Goal: Information Seeking & Learning: Check status

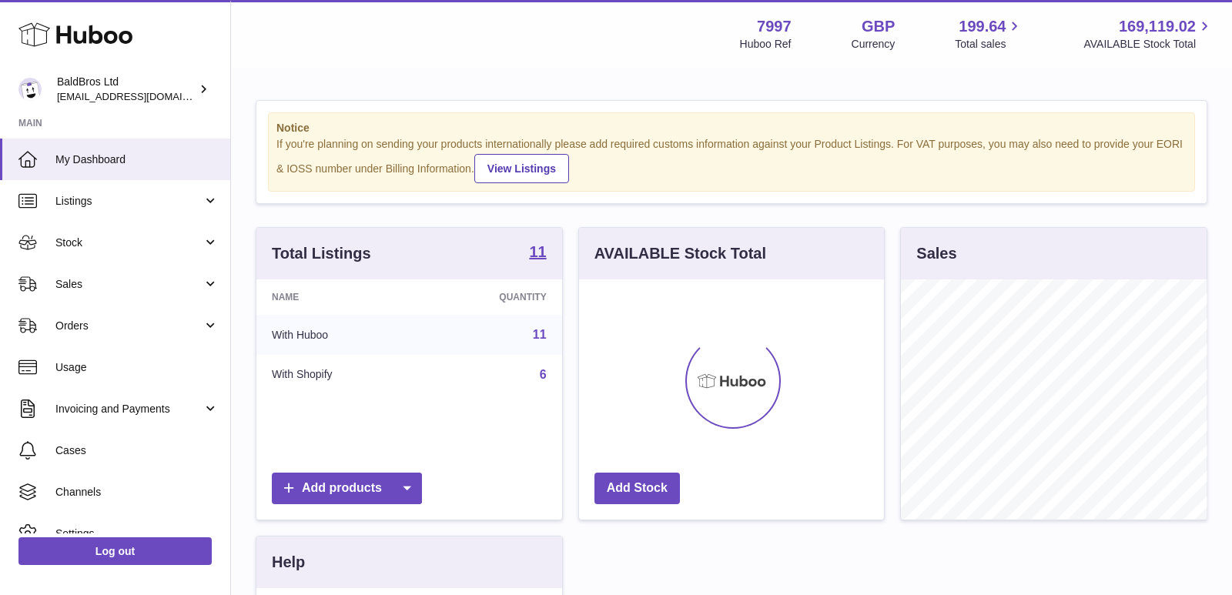
scroll to position [240, 306]
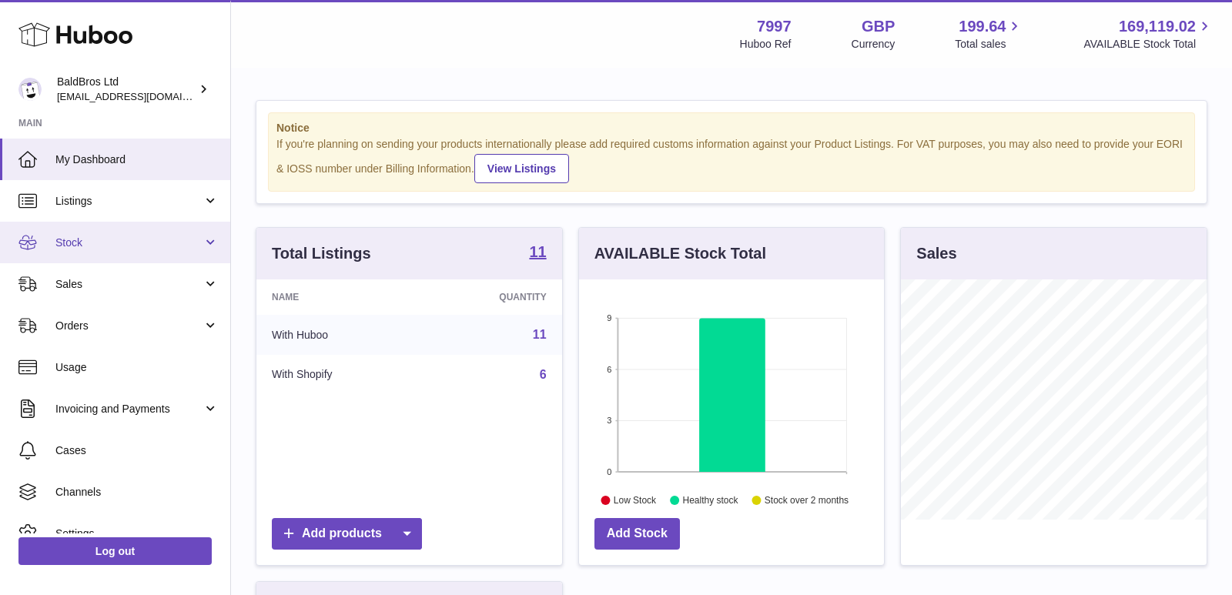
click at [82, 236] on span "Stock" at bounding box center [128, 243] width 147 height 15
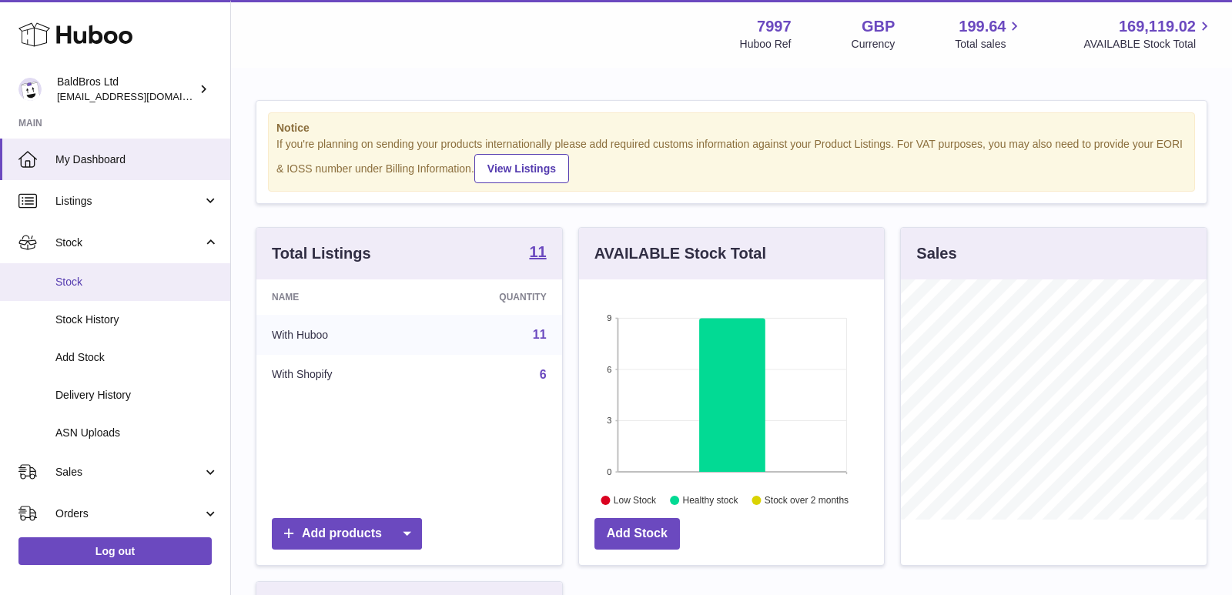
click at [87, 283] on span "Stock" at bounding box center [136, 282] width 163 height 15
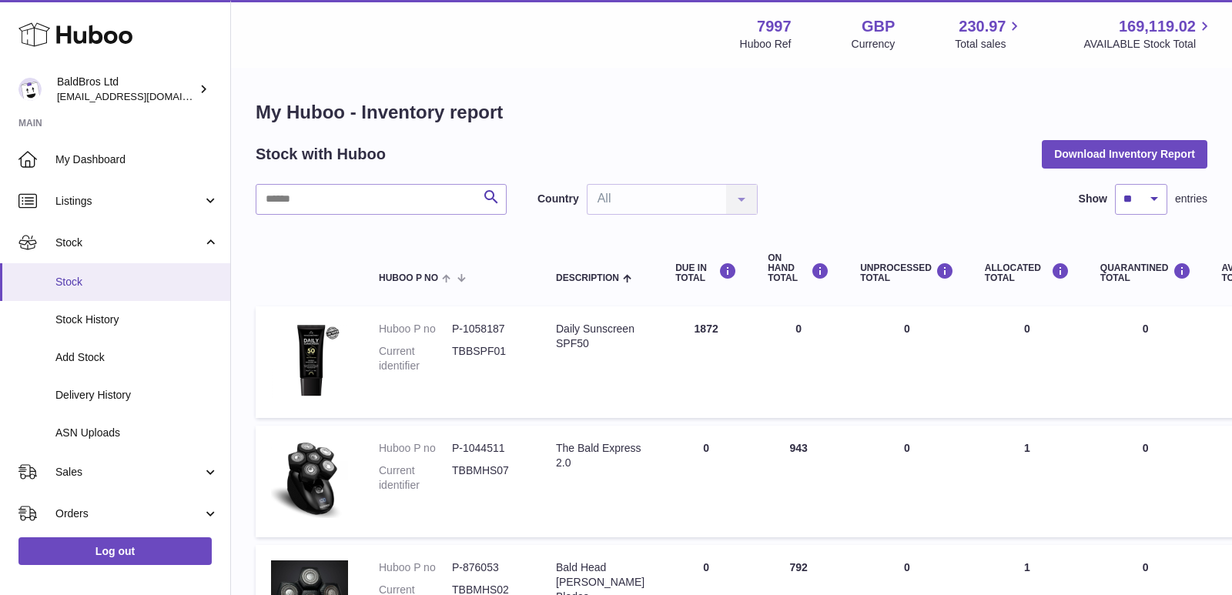
click at [138, 280] on span "Stock" at bounding box center [136, 282] width 163 height 15
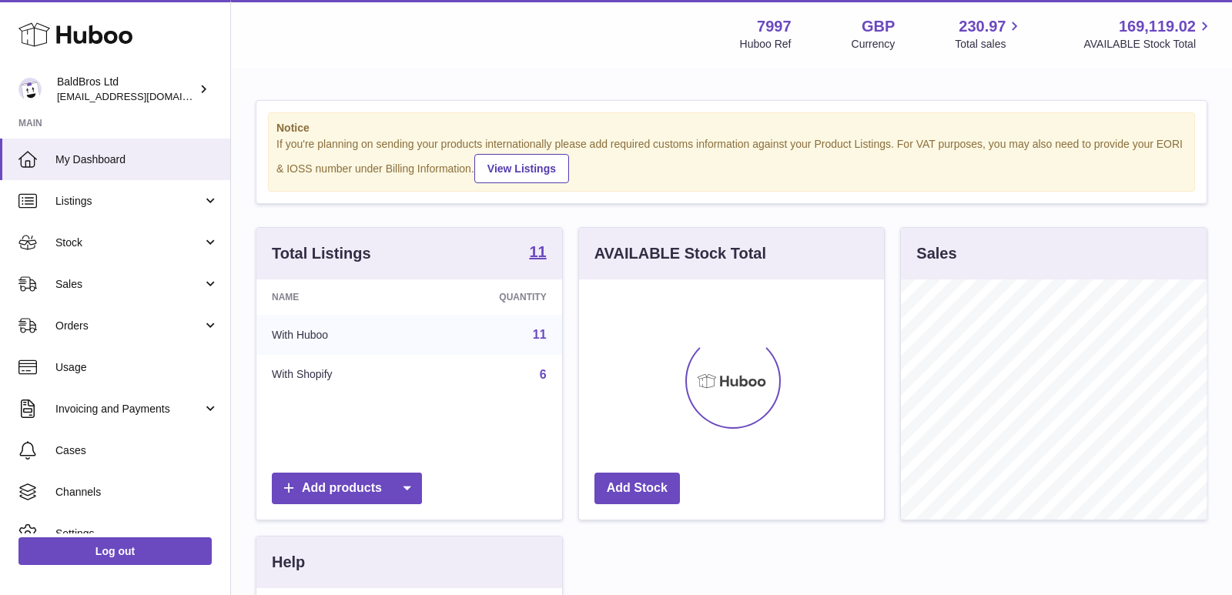
scroll to position [240, 306]
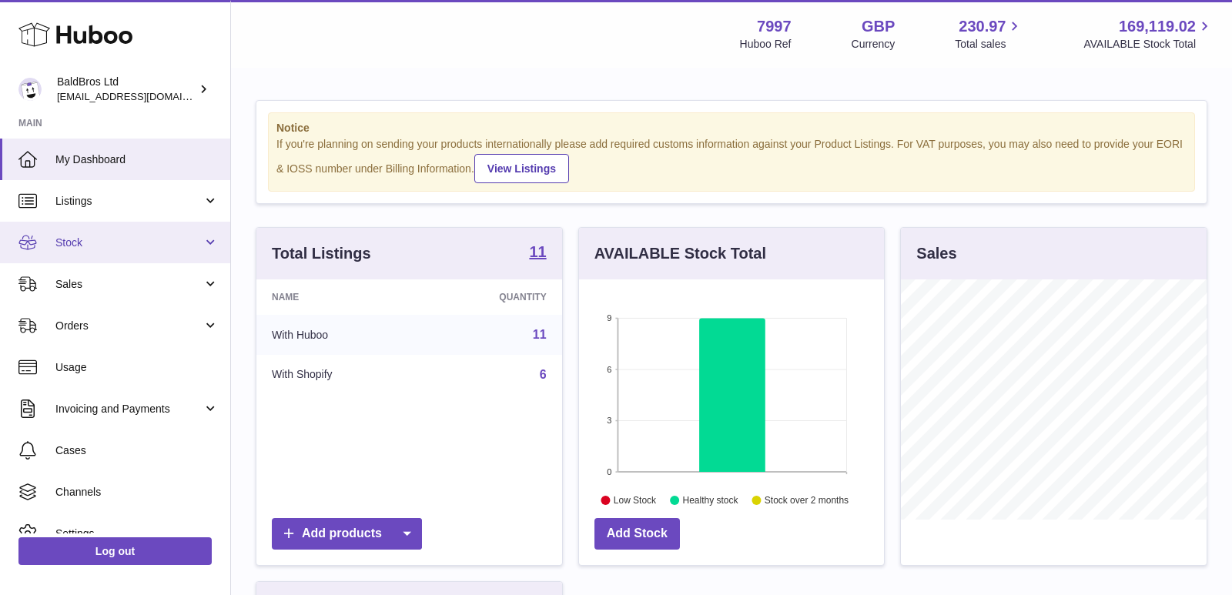
click at [139, 256] on link "Stock" at bounding box center [115, 243] width 230 height 42
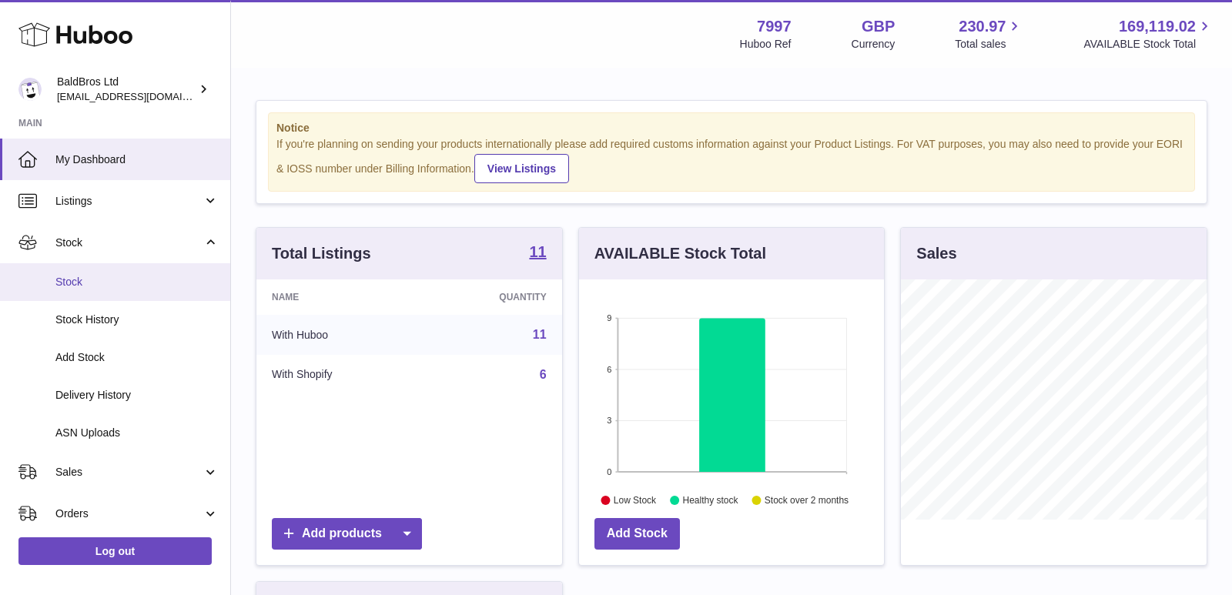
click at [114, 280] on span "Stock" at bounding box center [136, 282] width 163 height 15
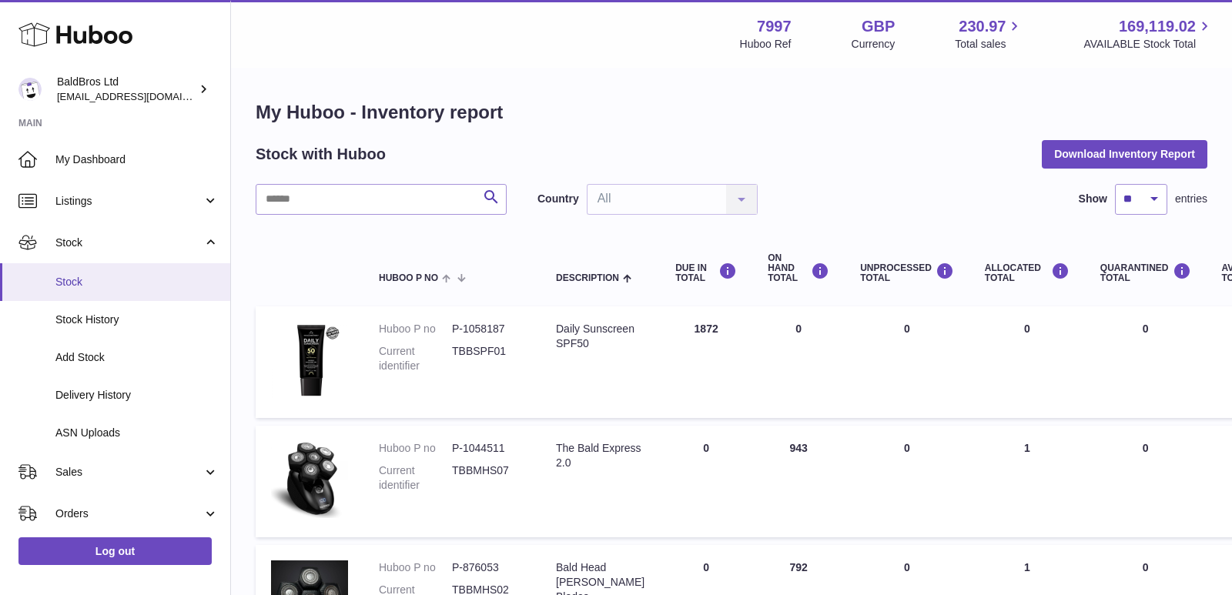
click at [96, 273] on link "Stock" at bounding box center [115, 282] width 230 height 38
click at [109, 378] on link "Delivery History" at bounding box center [115, 396] width 230 height 38
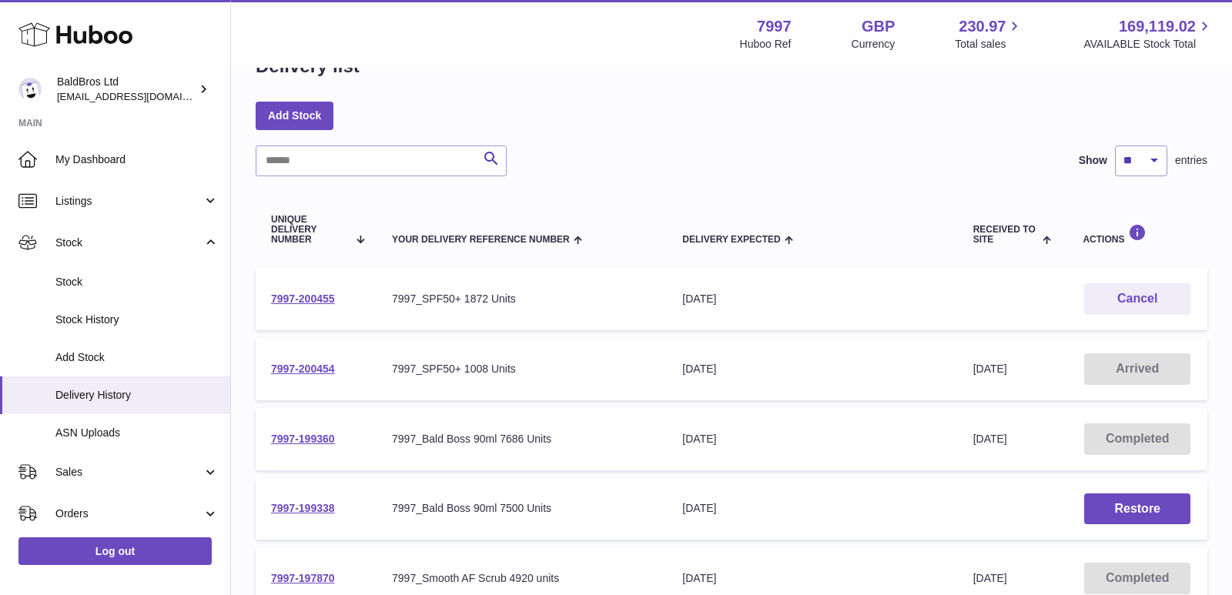
scroll to position [48, 0]
click at [464, 367] on div "7997_SPF50+ 1008 Units" at bounding box center [522, 367] width 260 height 15
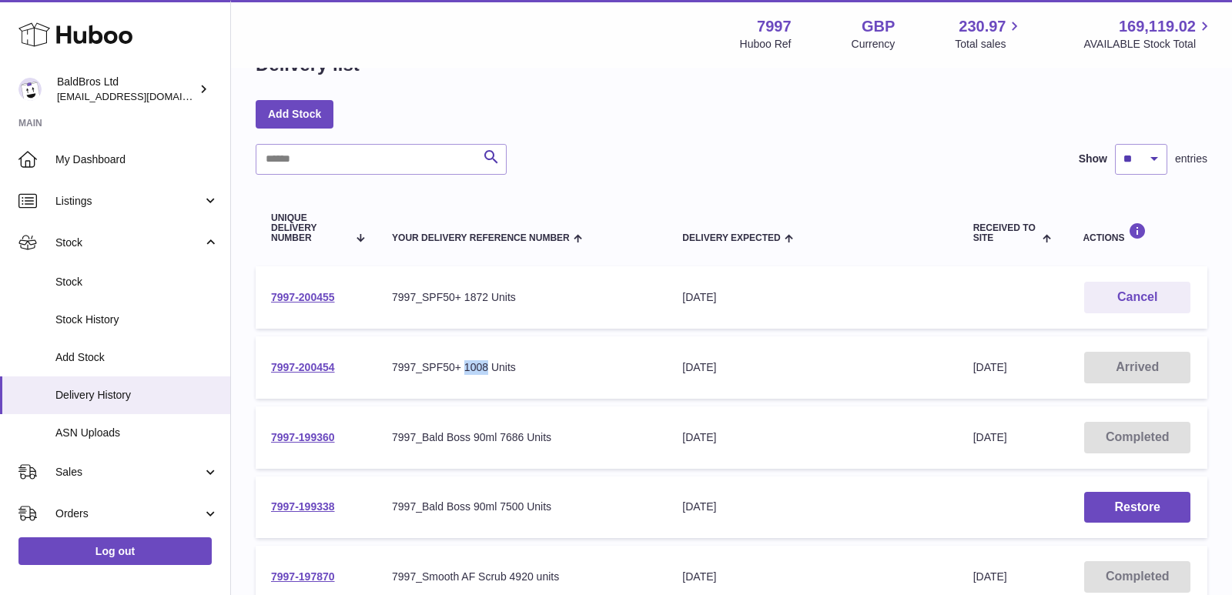
click at [464, 367] on div "7997_SPF50+ 1008 Units" at bounding box center [522, 367] width 260 height 15
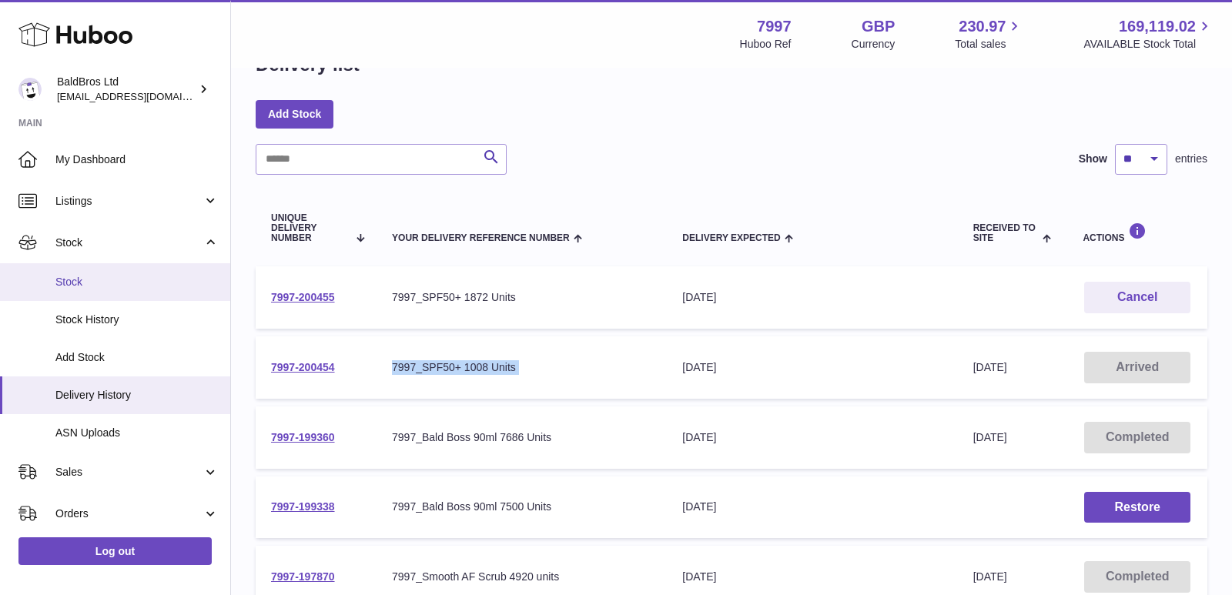
click at [109, 288] on span "Stock" at bounding box center [136, 282] width 163 height 15
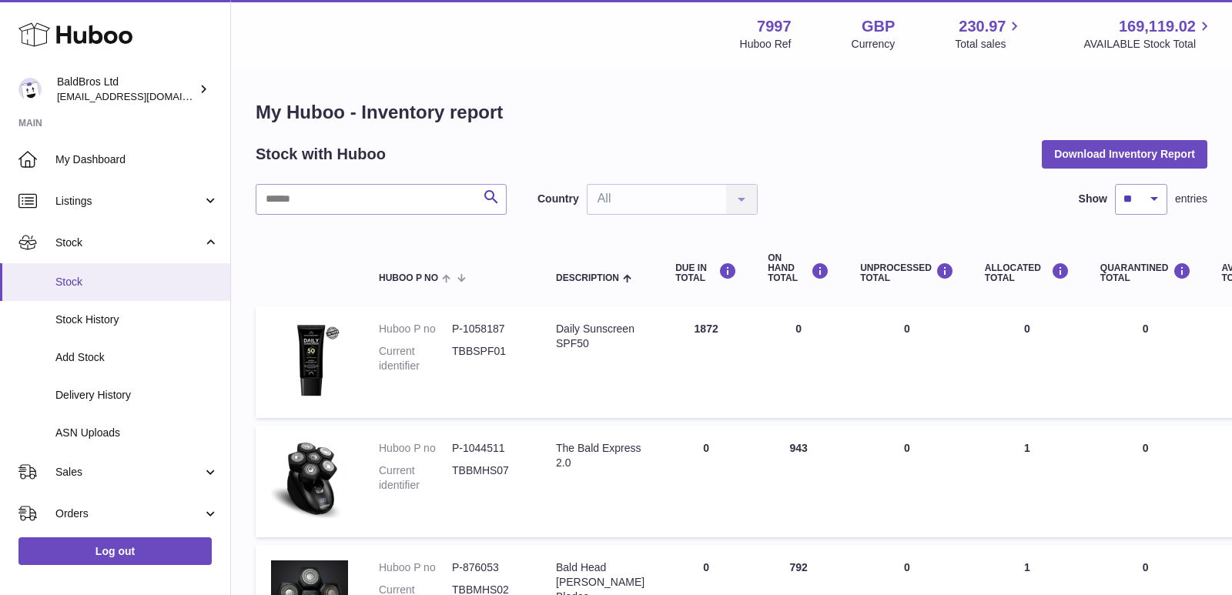
click at [101, 267] on link "Stock" at bounding box center [115, 282] width 230 height 38
click at [72, 284] on span "Stock" at bounding box center [136, 282] width 163 height 15
click at [125, 223] on link "Stock" at bounding box center [115, 243] width 230 height 42
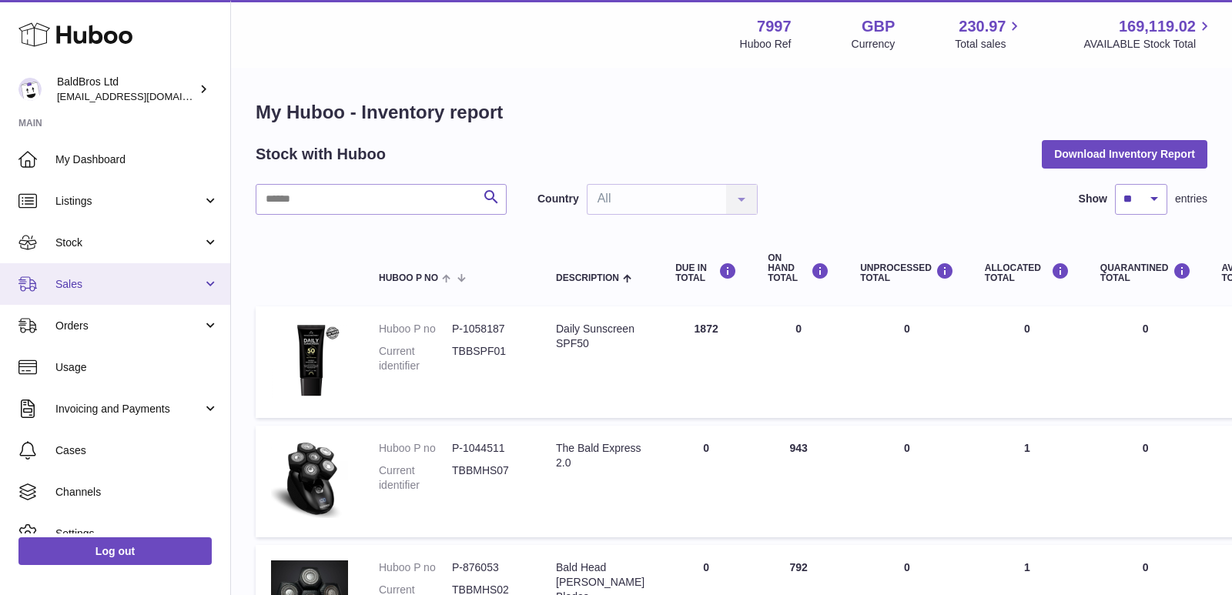
click at [110, 282] on span "Sales" at bounding box center [128, 284] width 147 height 15
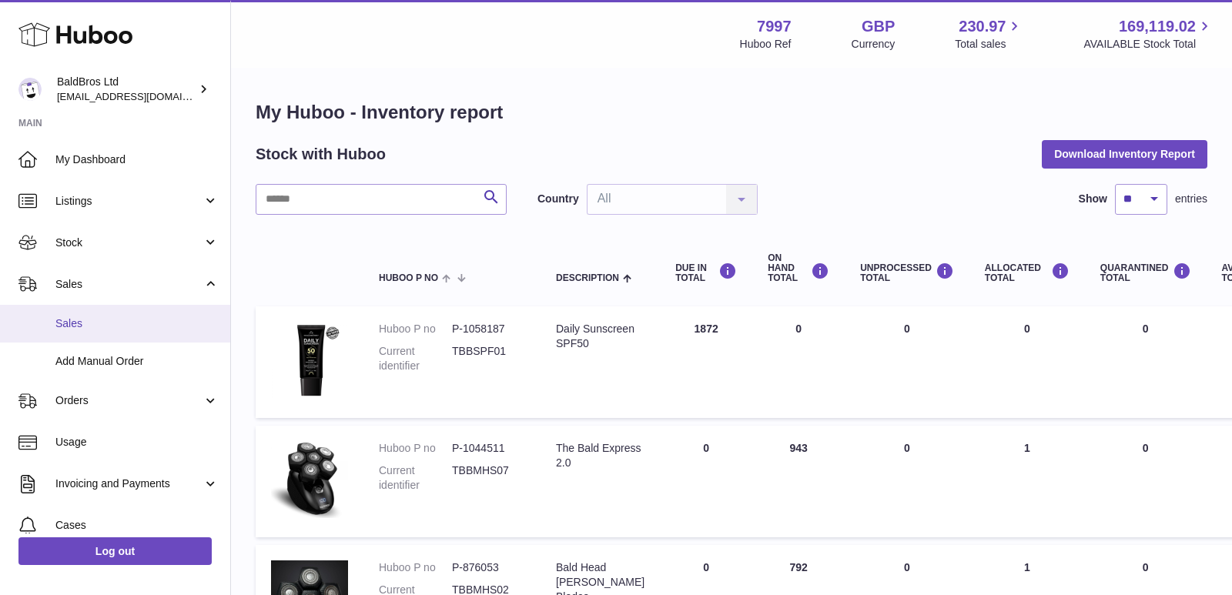
click at [102, 312] on link "Sales" at bounding box center [115, 324] width 230 height 38
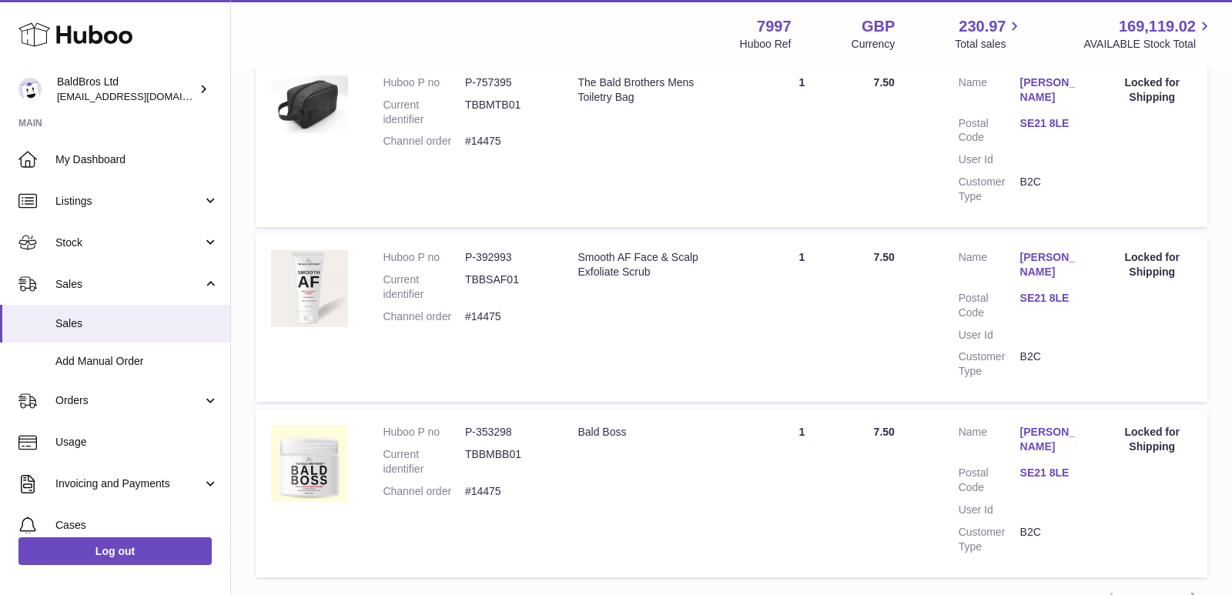
scroll to position [1746, 0]
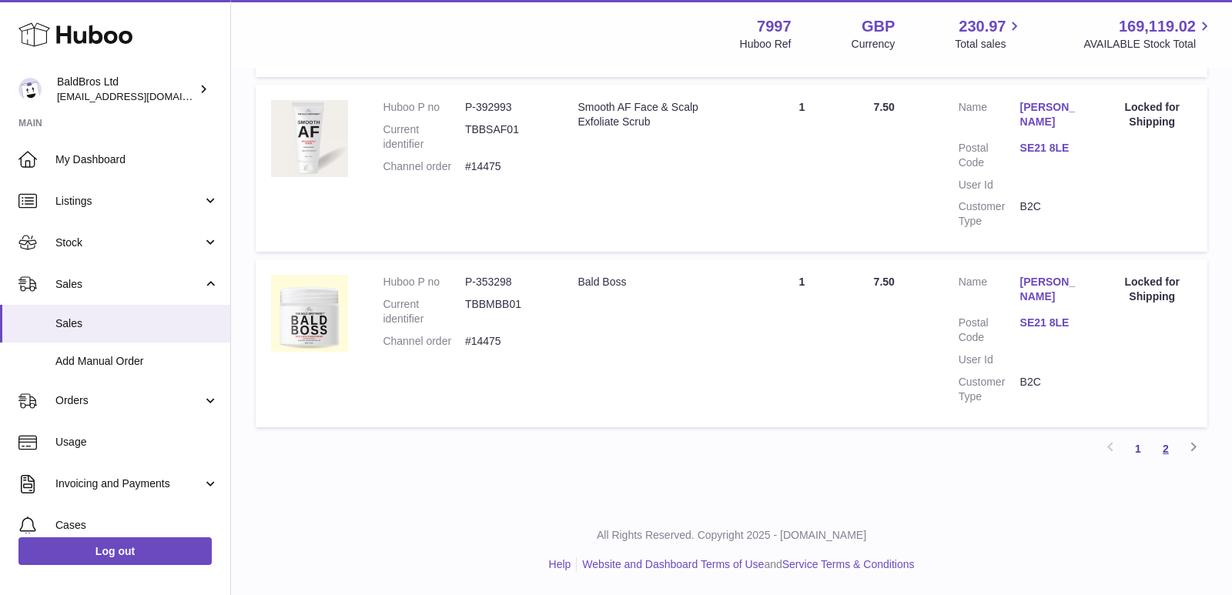
click at [1165, 447] on link "2" at bounding box center [1166, 449] width 28 height 28
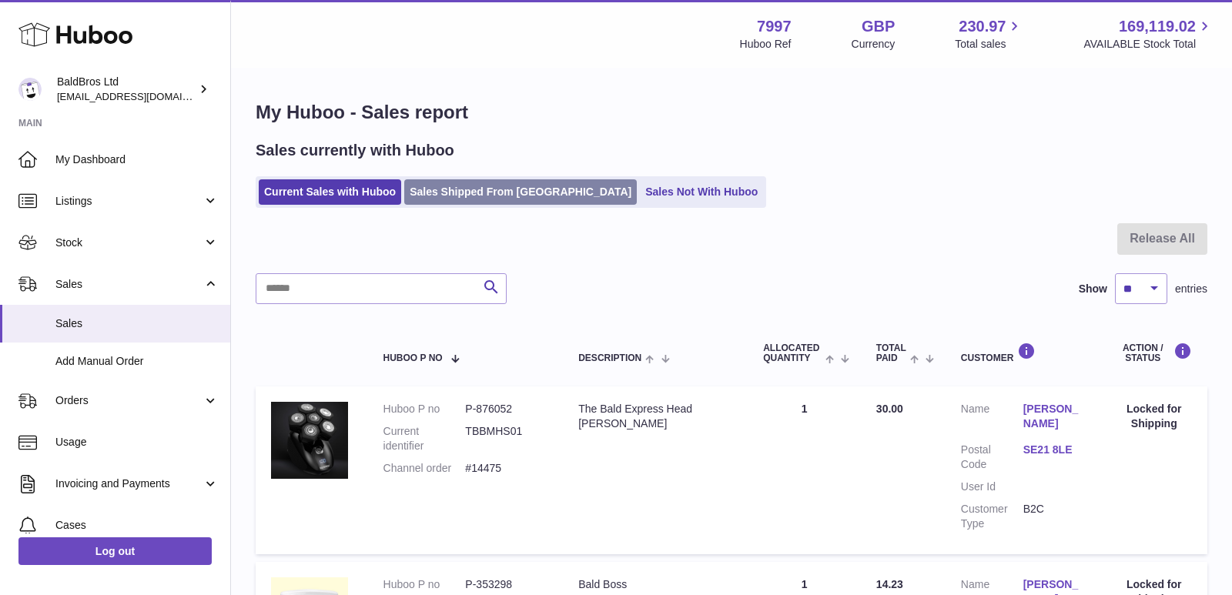
click at [504, 190] on link "Sales Shipped From [GEOGRAPHIC_DATA]" at bounding box center [520, 191] width 233 height 25
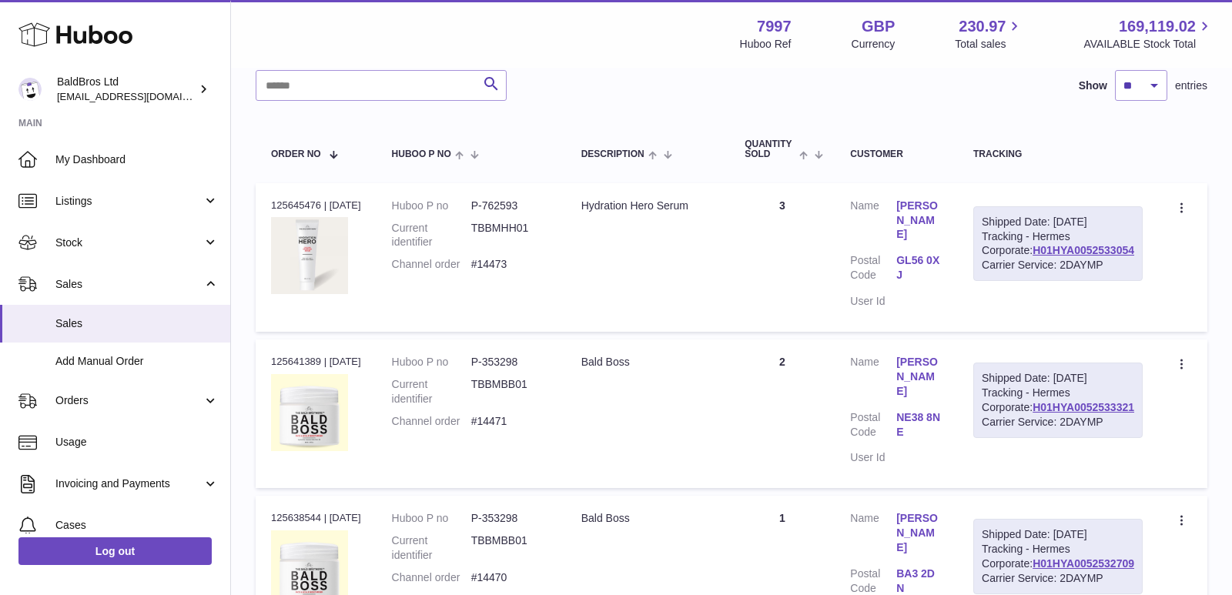
scroll to position [173, 0]
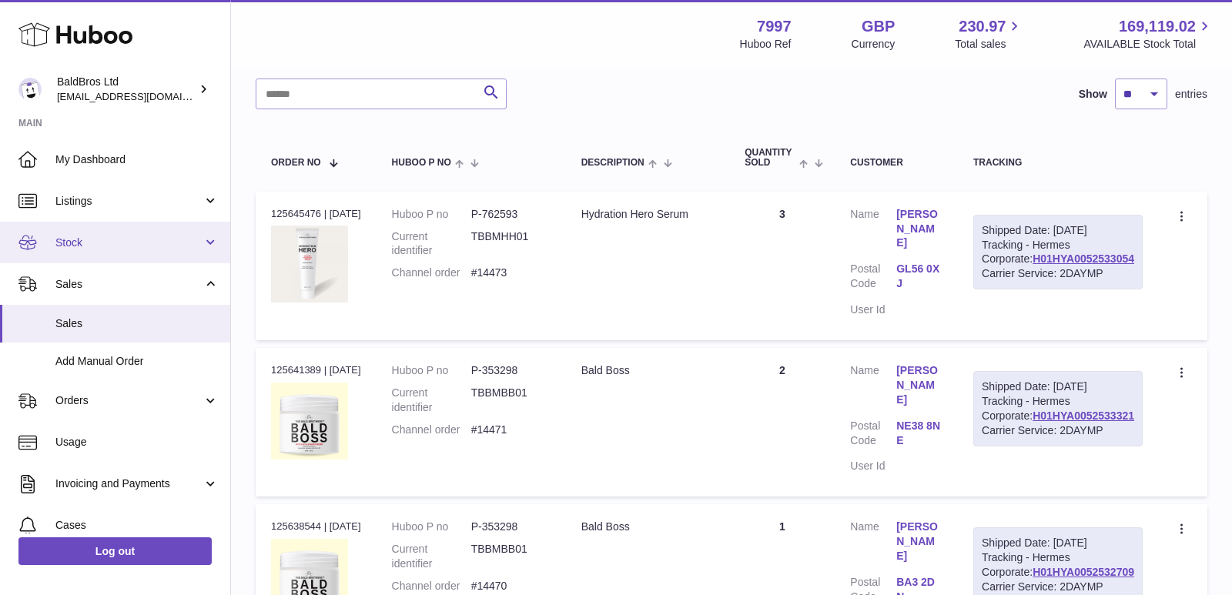
click at [120, 236] on span "Stock" at bounding box center [128, 243] width 147 height 15
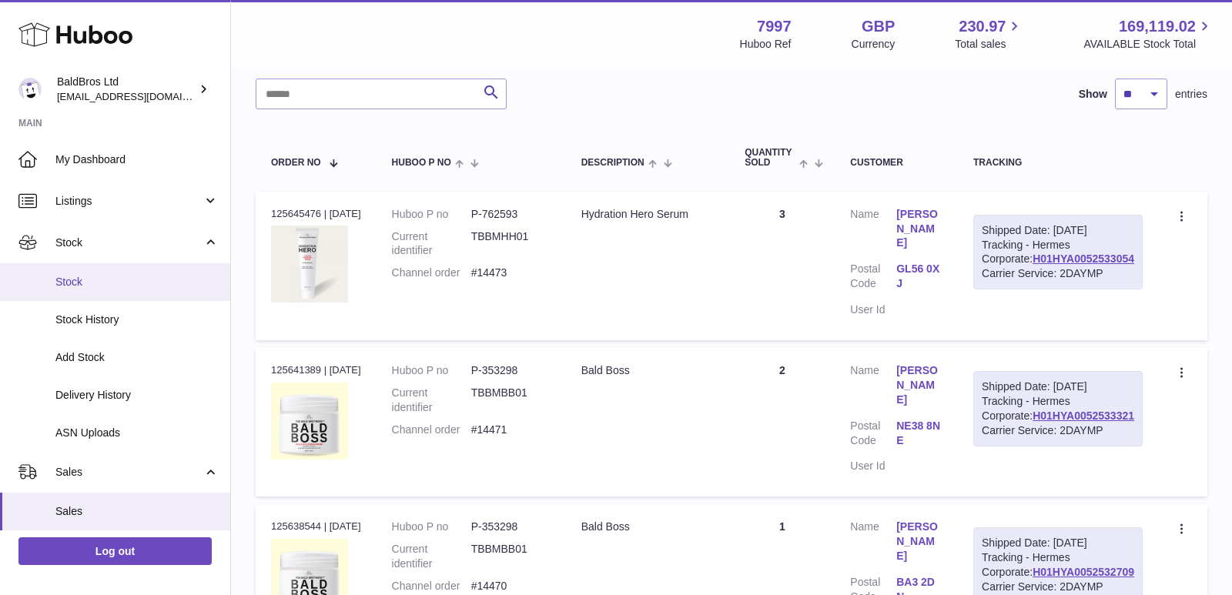
click at [87, 291] on link "Stock" at bounding box center [115, 282] width 230 height 38
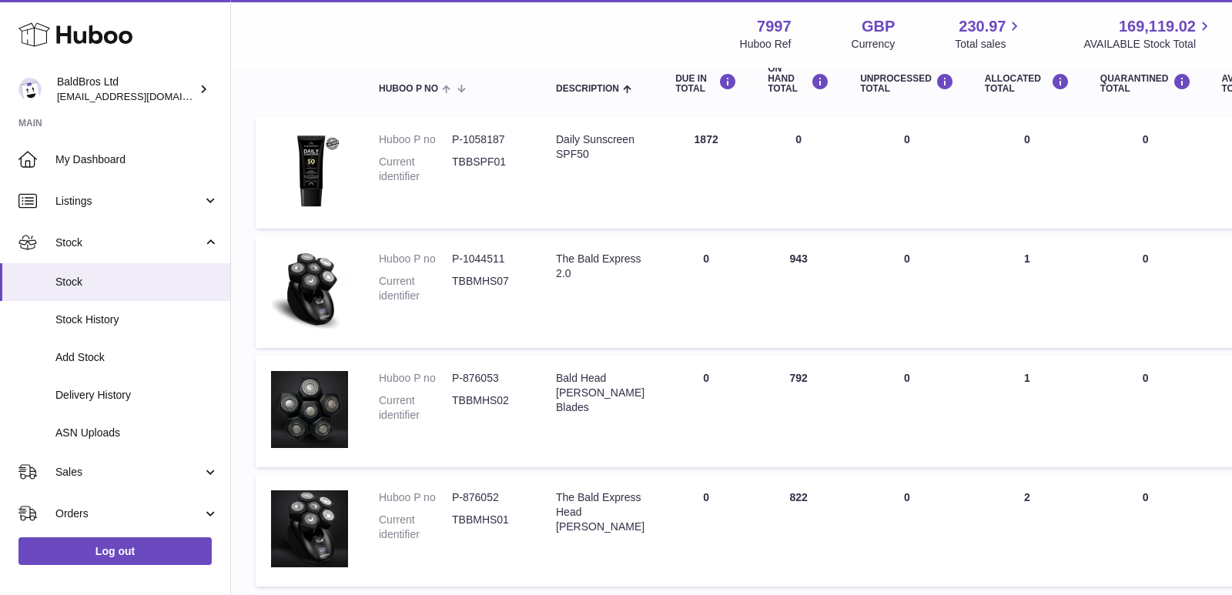
scroll to position [18, 0]
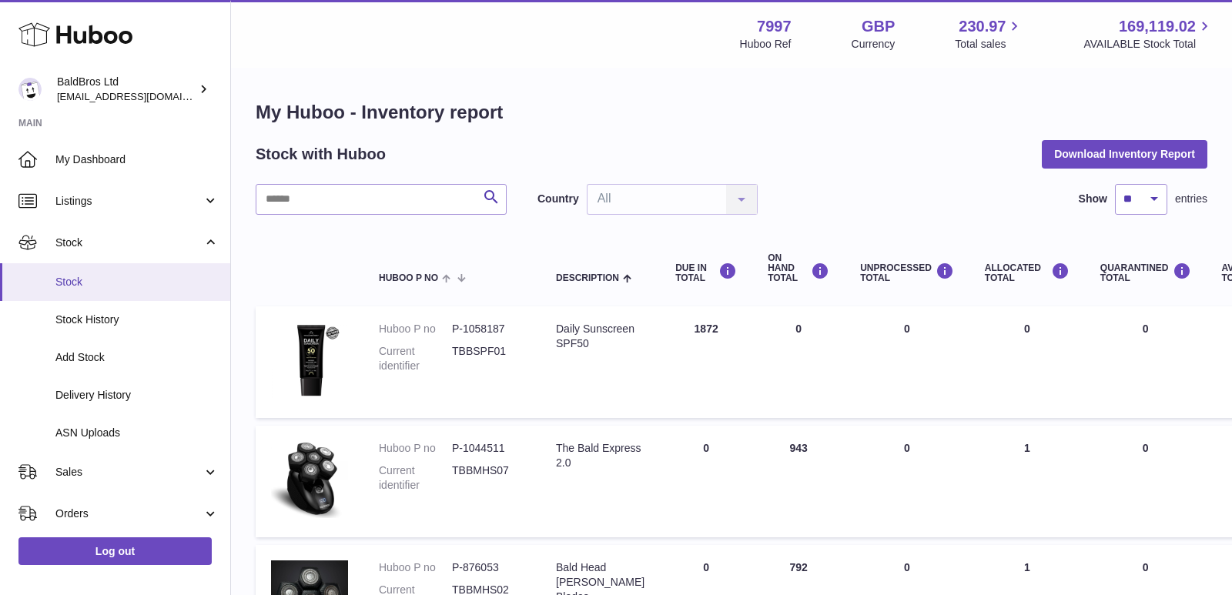
click at [99, 280] on span "Stock" at bounding box center [136, 282] width 163 height 15
click at [55, 296] on link "Stock" at bounding box center [115, 282] width 230 height 38
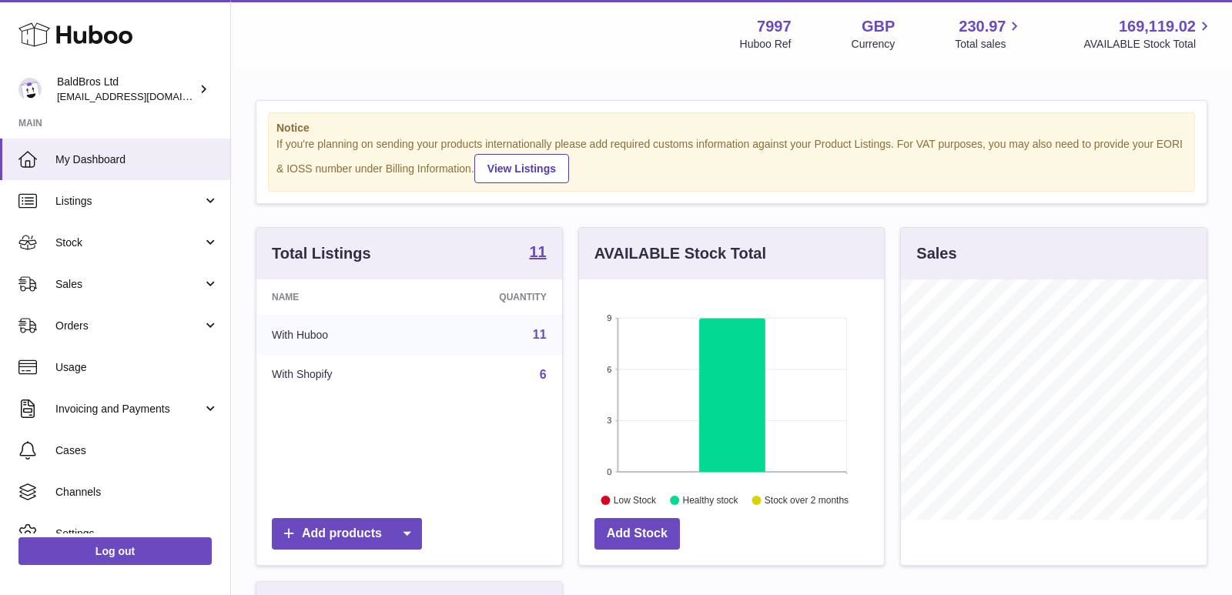
scroll to position [240, 306]
click at [135, 230] on link "Stock" at bounding box center [115, 243] width 230 height 42
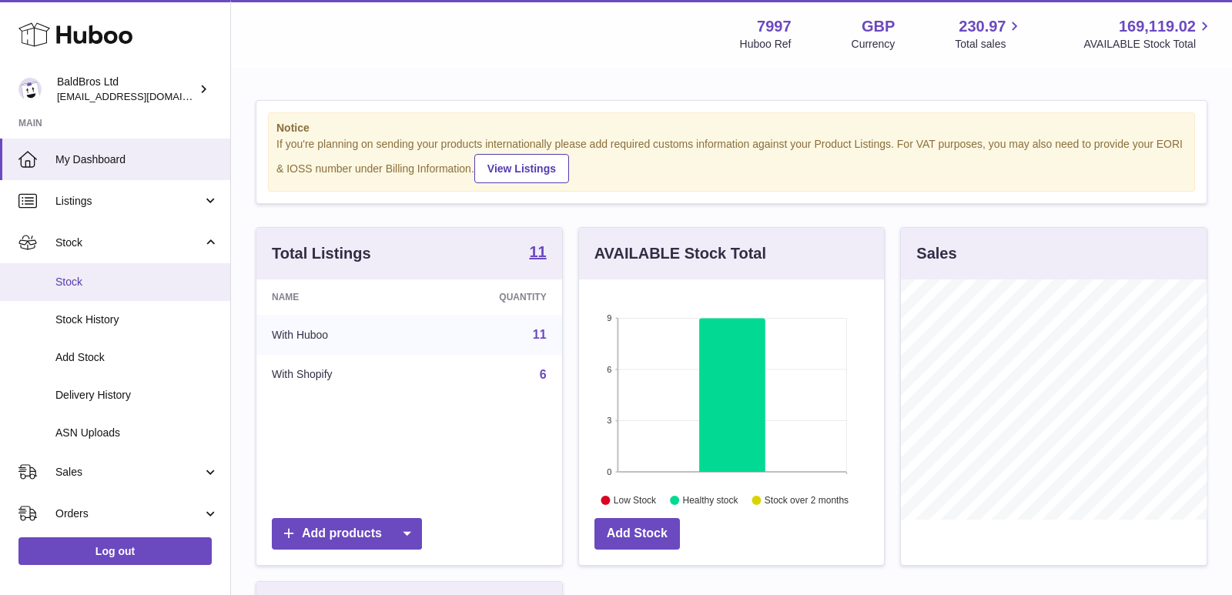
click at [112, 275] on span "Stock" at bounding box center [136, 282] width 163 height 15
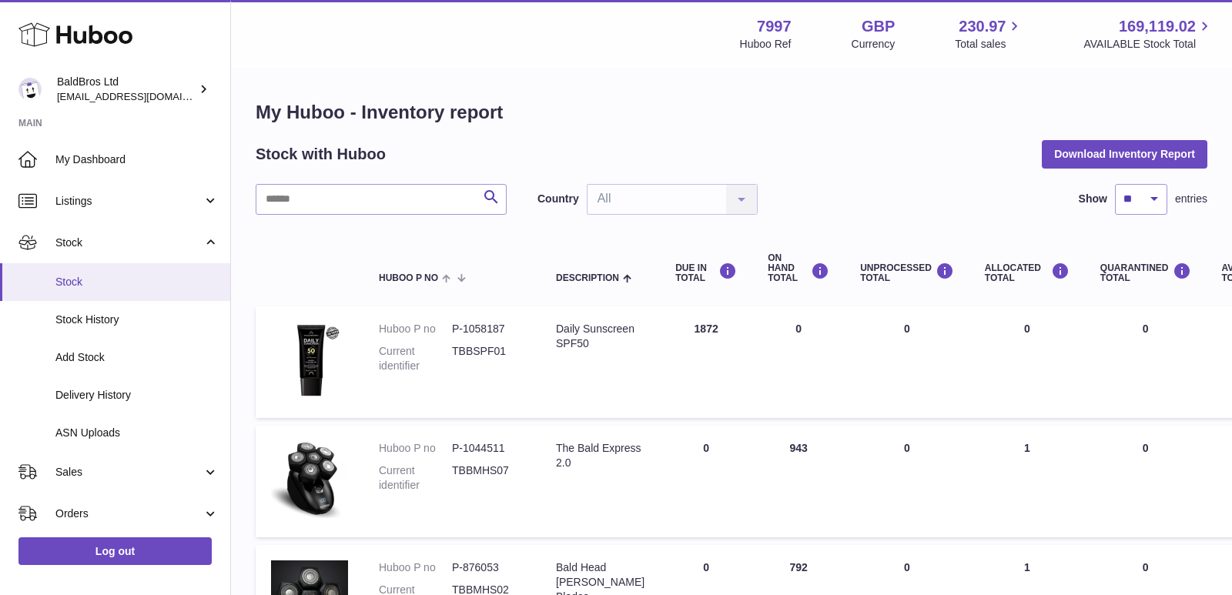
click at [138, 290] on link "Stock" at bounding box center [115, 282] width 230 height 38
click at [119, 273] on link "Stock" at bounding box center [115, 282] width 230 height 38
click at [88, 286] on span "Stock" at bounding box center [136, 282] width 163 height 15
click at [130, 273] on link "Stock" at bounding box center [115, 282] width 230 height 38
click at [117, 283] on span "Stock" at bounding box center [136, 282] width 163 height 15
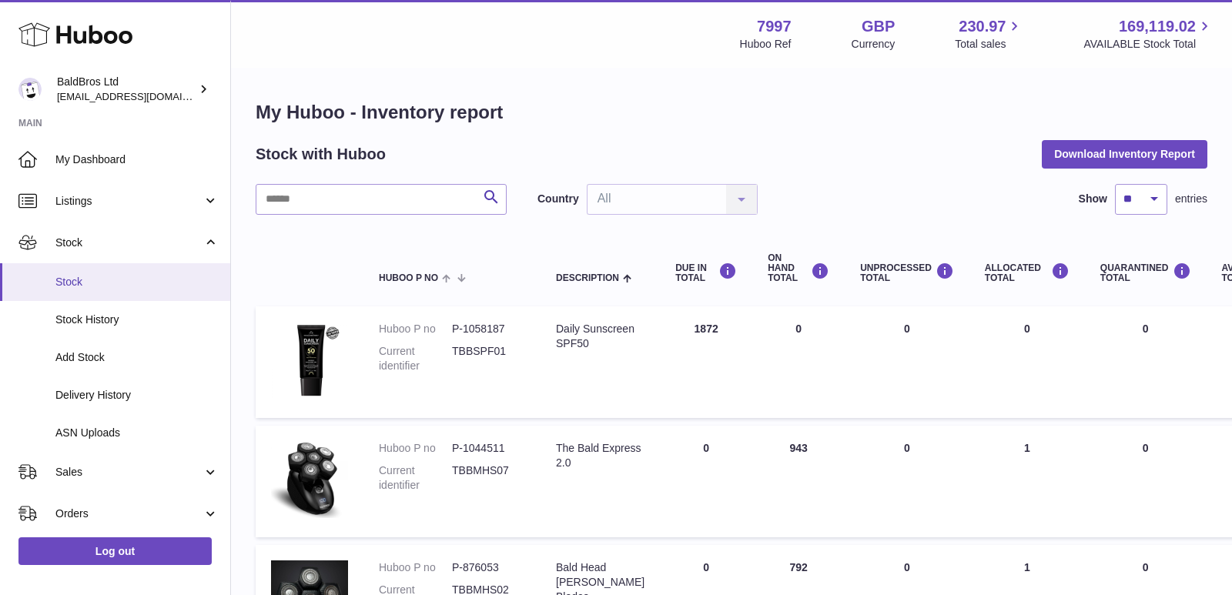
click at [60, 286] on span "Stock" at bounding box center [136, 282] width 163 height 15
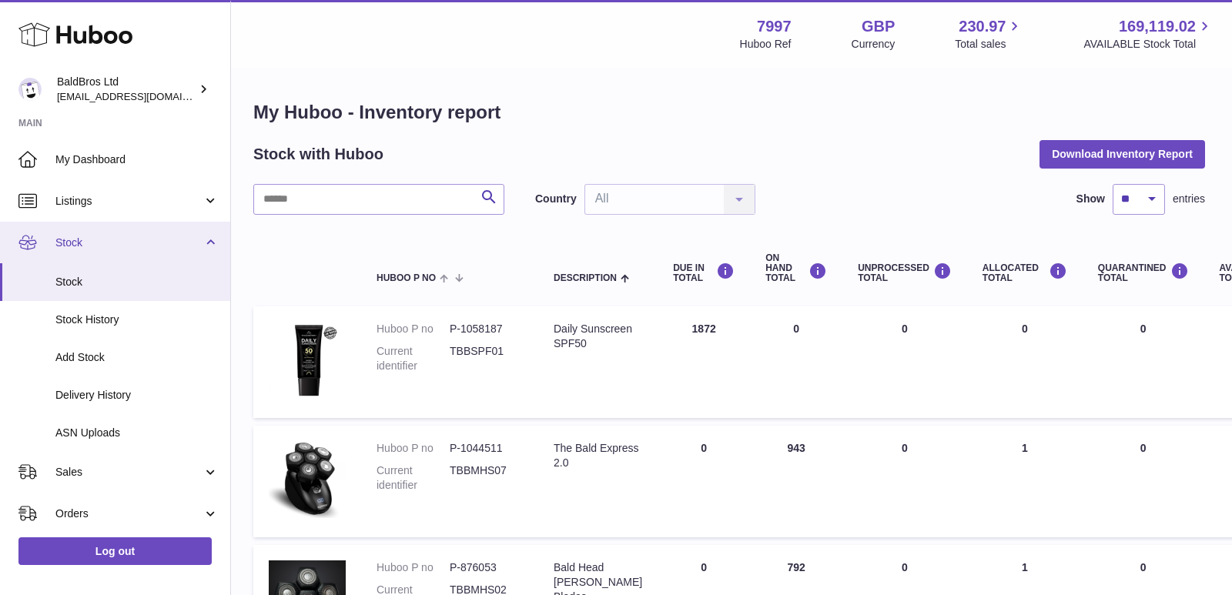
click at [160, 238] on span "Stock" at bounding box center [128, 243] width 147 height 15
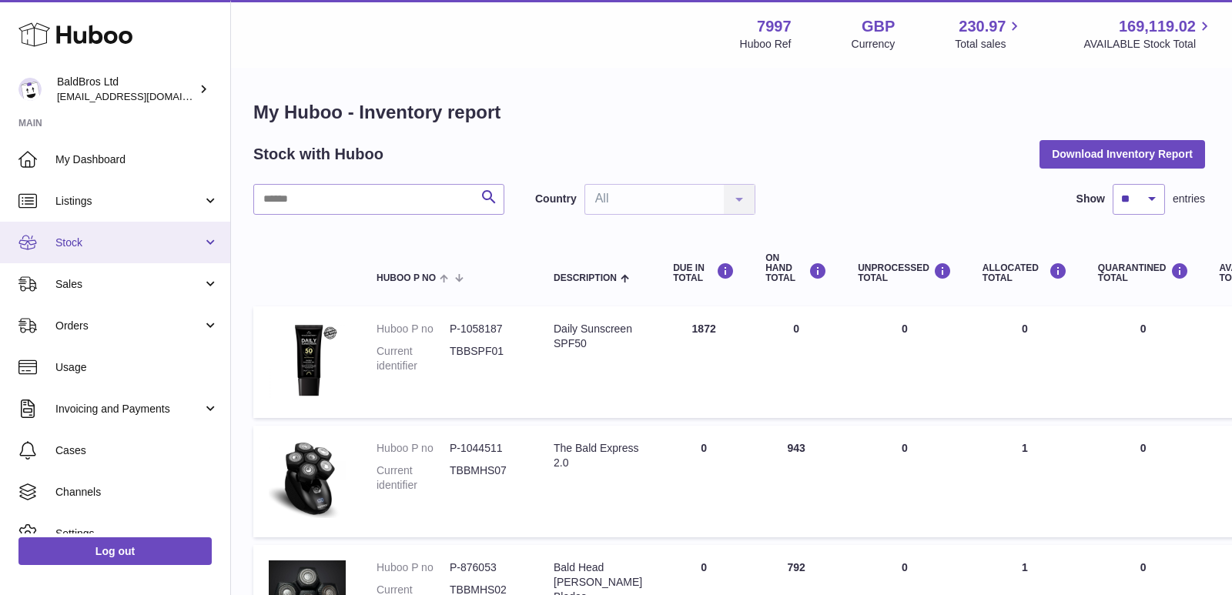
click at [160, 238] on span "Stock" at bounding box center [128, 243] width 147 height 15
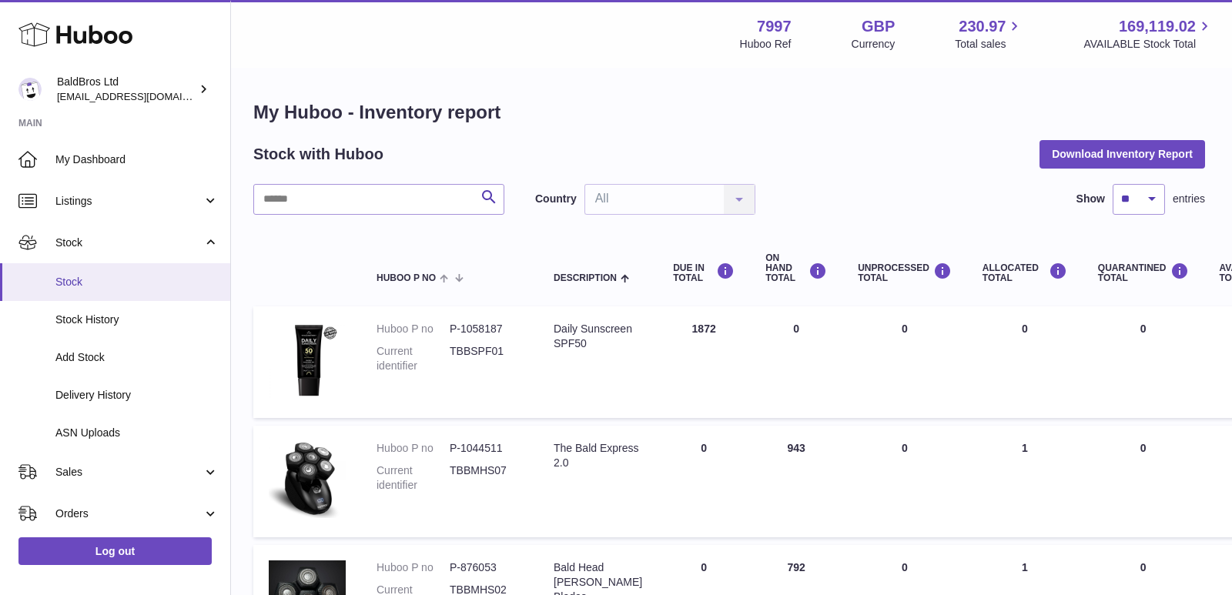
click at [144, 271] on link "Stock" at bounding box center [115, 282] width 230 height 38
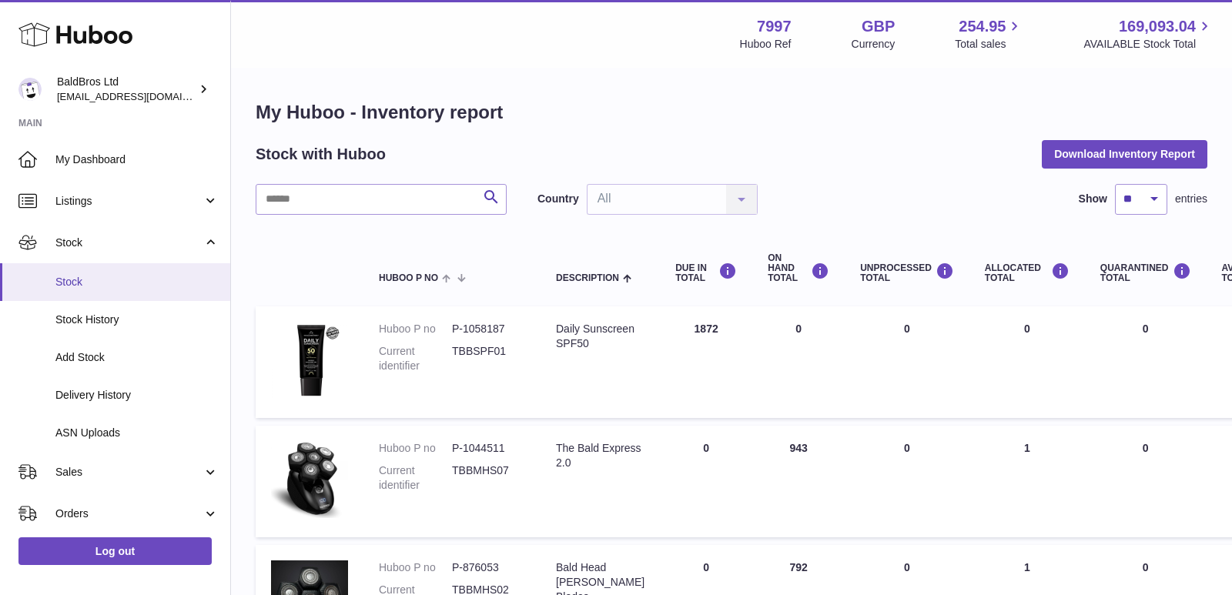
click at [87, 281] on span "Stock" at bounding box center [136, 282] width 163 height 15
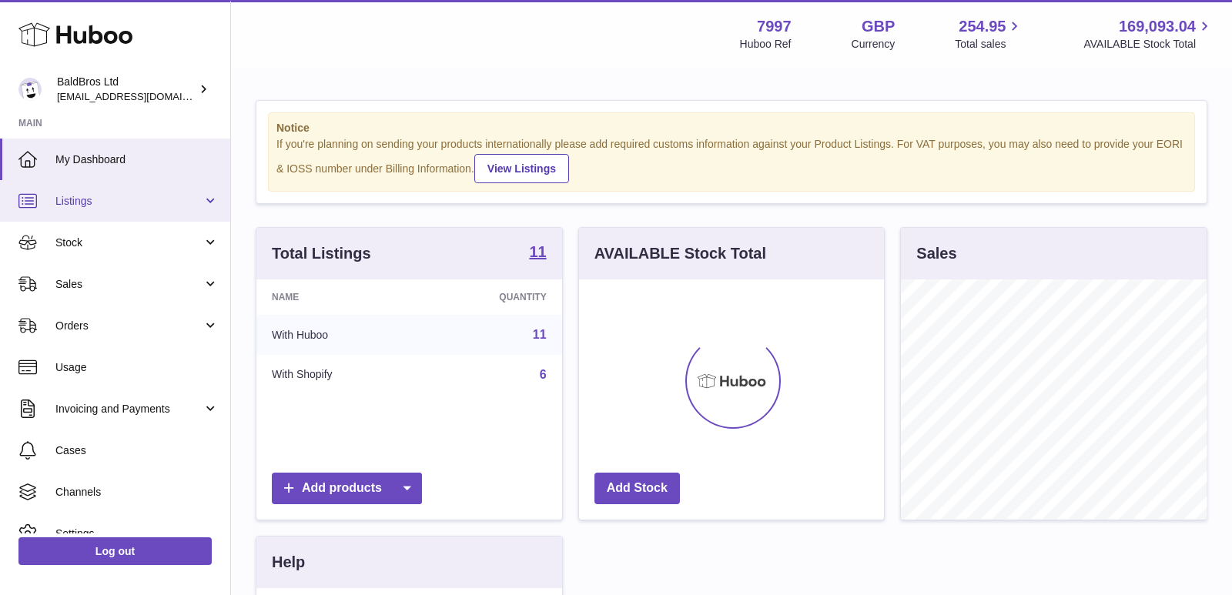
scroll to position [240, 306]
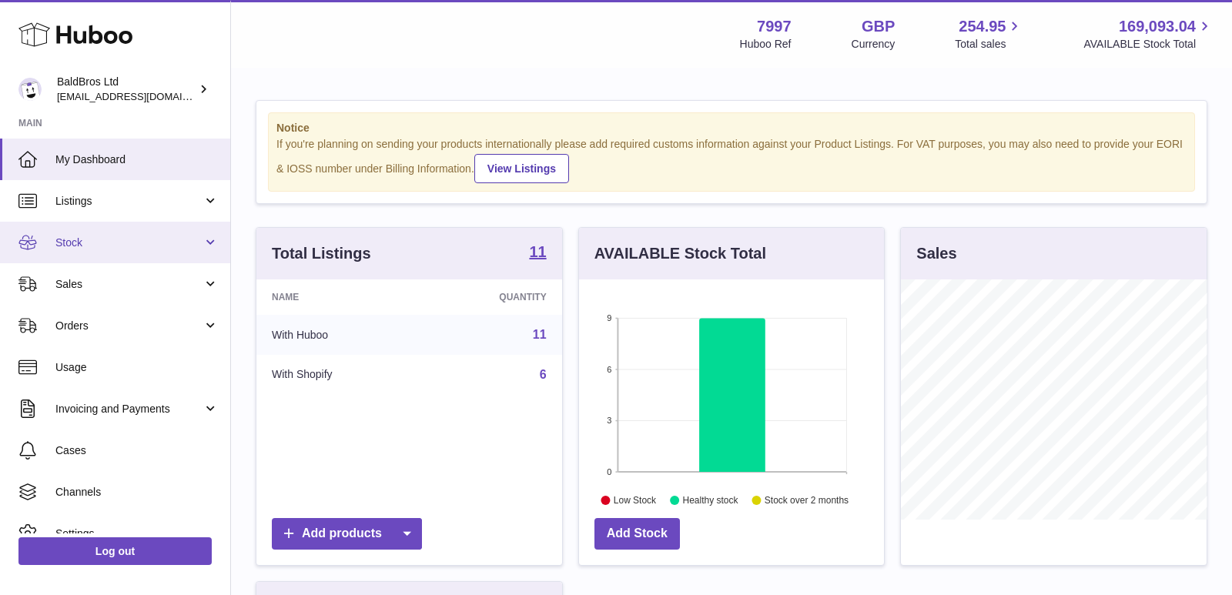
click at [101, 256] on link "Stock" at bounding box center [115, 243] width 230 height 42
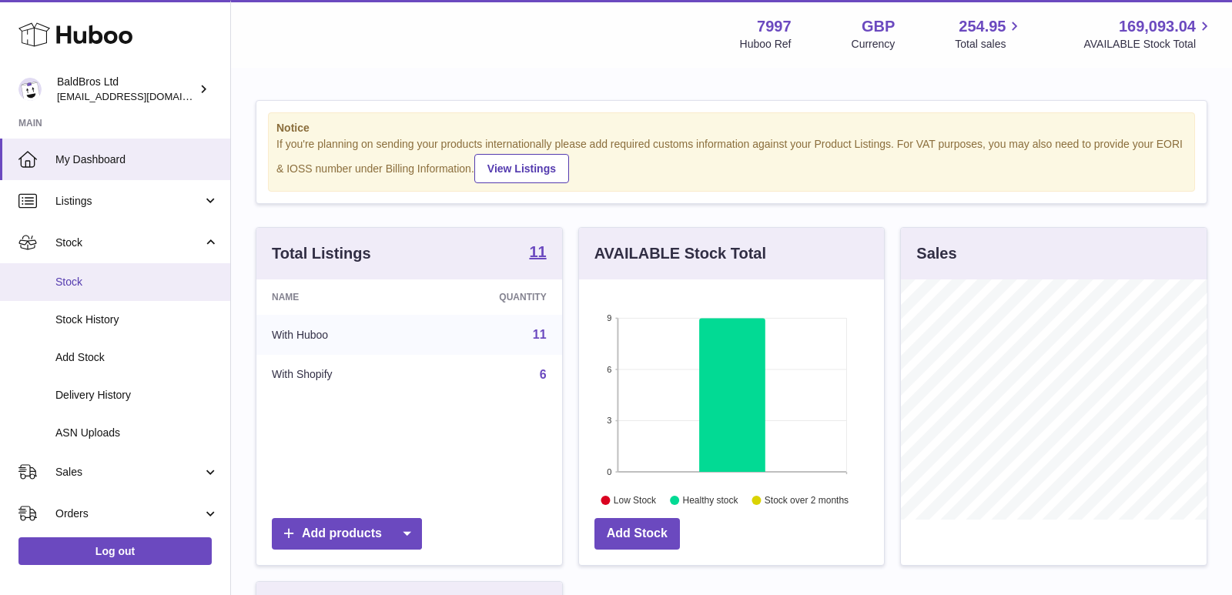
click at [96, 275] on span "Stock" at bounding box center [136, 282] width 163 height 15
